Goal: Information Seeking & Learning: Learn about a topic

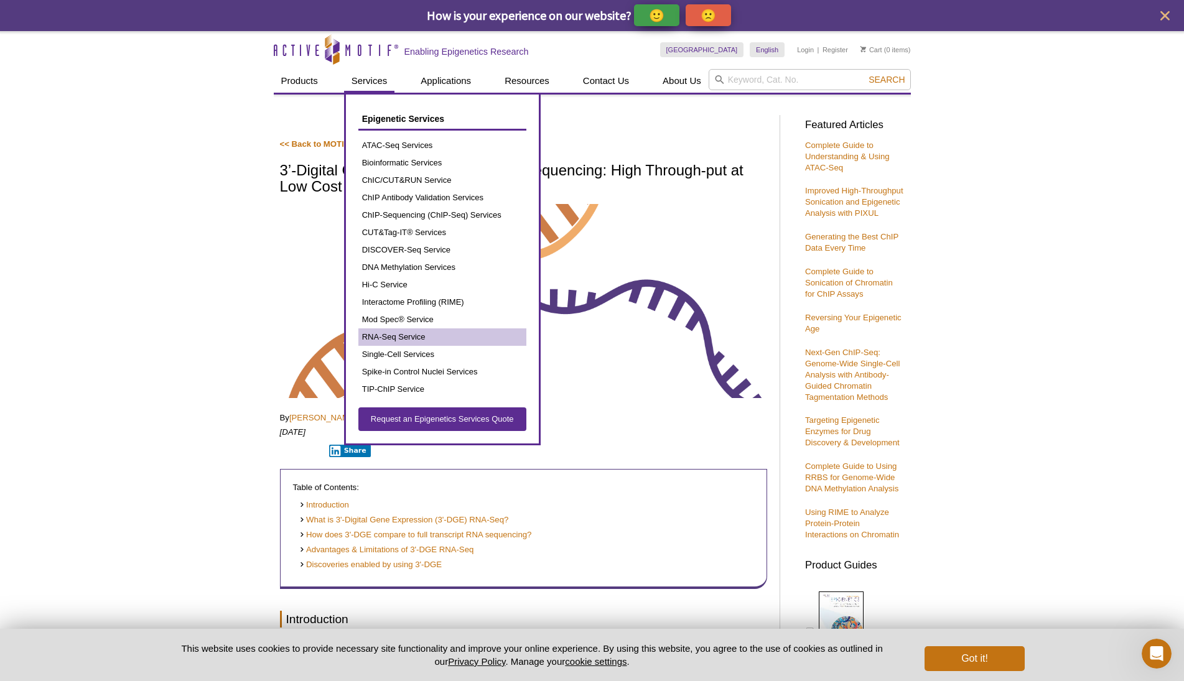
click at [409, 338] on link "RNA-Seq Service" at bounding box center [442, 337] width 168 height 17
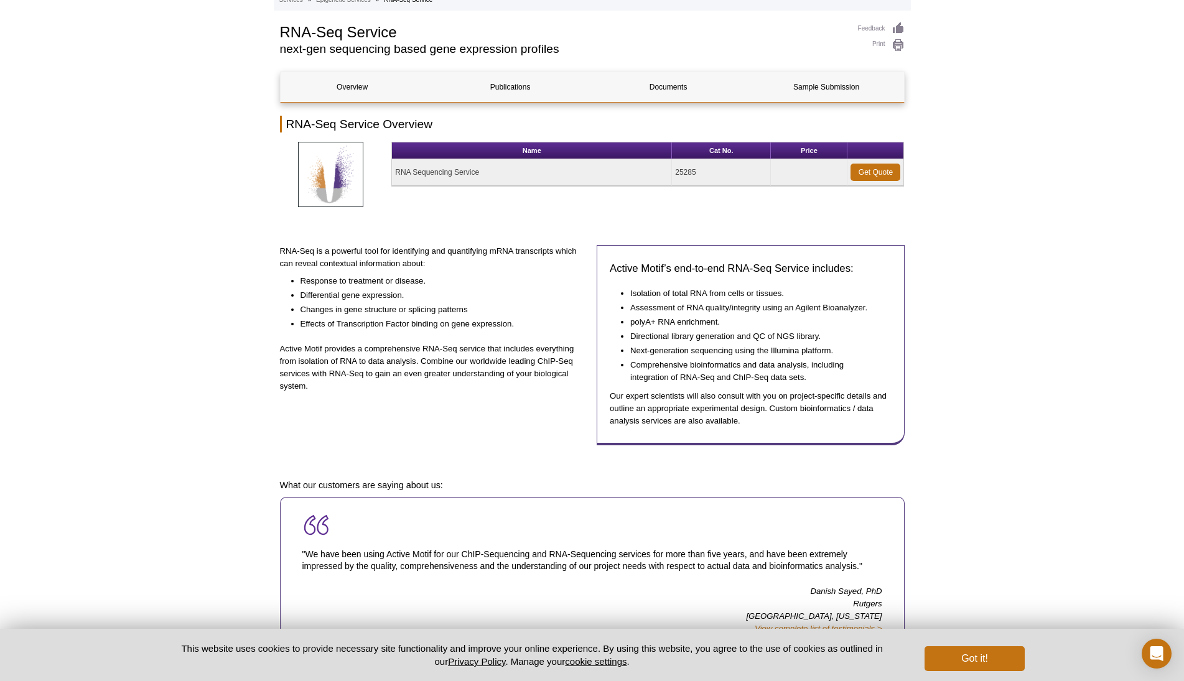
scroll to position [149, 0]
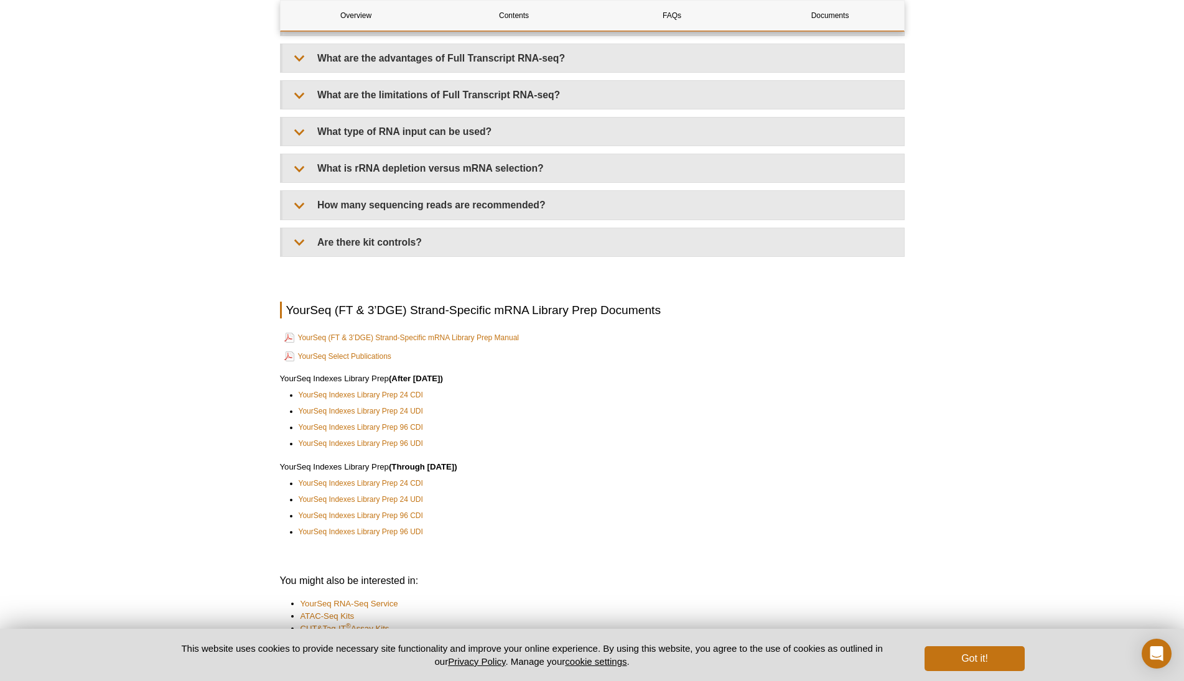
scroll to position [2688, 0]
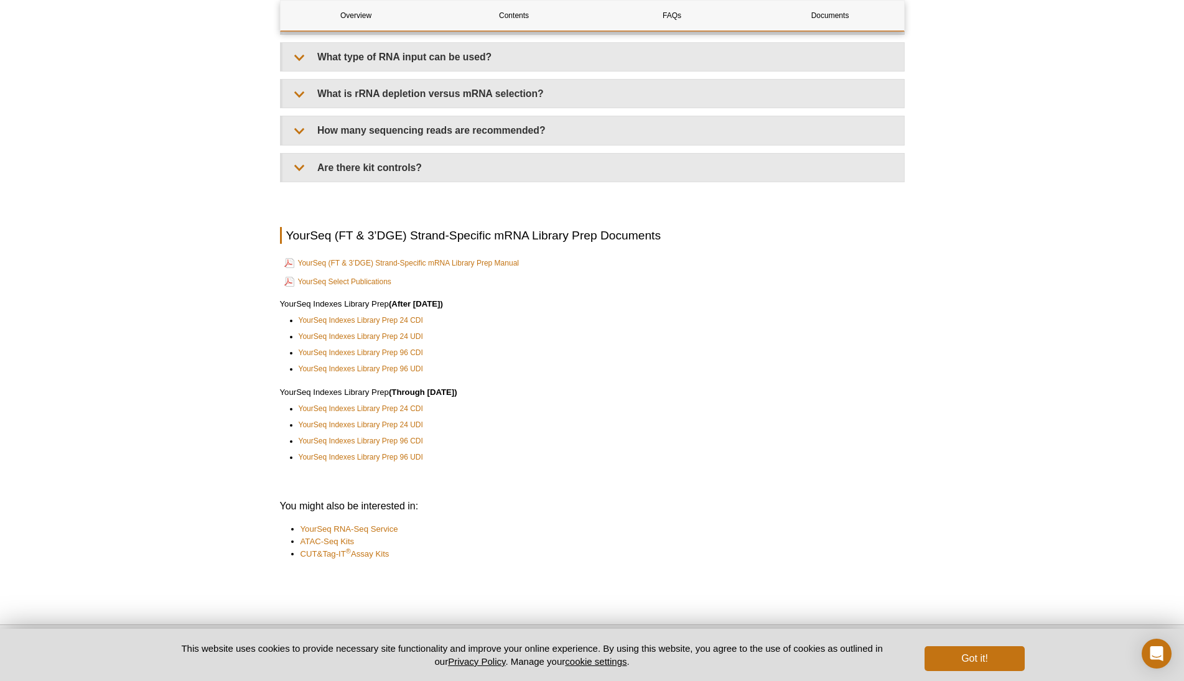
click at [377, 536] on link "YourSeq RNA-Seq Service" at bounding box center [350, 529] width 98 height 12
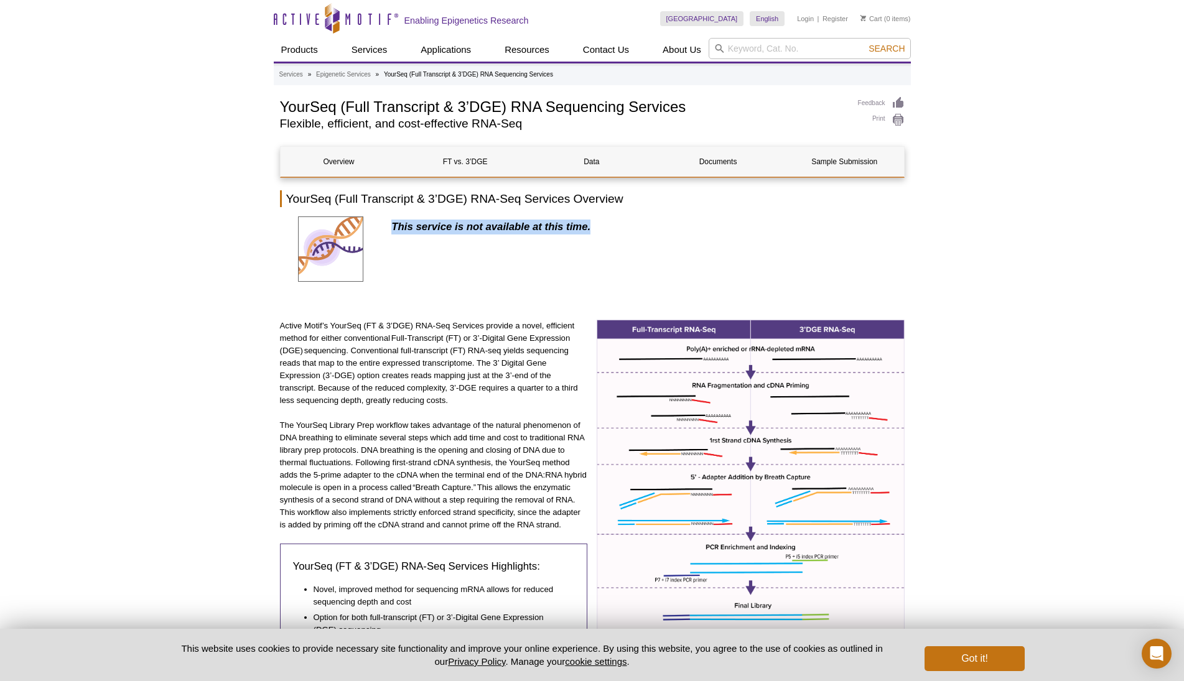
drag, startPoint x: 572, startPoint y: 220, endPoint x: 401, endPoint y: 216, distance: 171.8
click at [480, 264] on div "This service is not available at this time." at bounding box center [647, 251] width 513 height 69
